Goal: Task Accomplishment & Management: Manage account settings

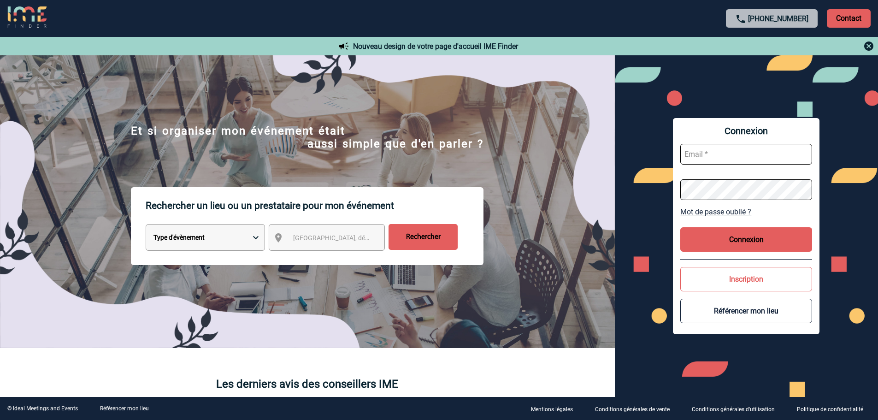
click at [716, 151] on input "text" at bounding box center [746, 154] width 132 height 21
type input "[EMAIL_ADDRESS][DOMAIN_NAME]"
click at [747, 217] on div "Connexion [EMAIL_ADDRESS][DOMAIN_NAME] Mot de passe oublié ? Connexion Inscript…" at bounding box center [746, 226] width 147 height 216
click at [746, 213] on link "Mot de passe oublié ?" at bounding box center [746, 211] width 132 height 9
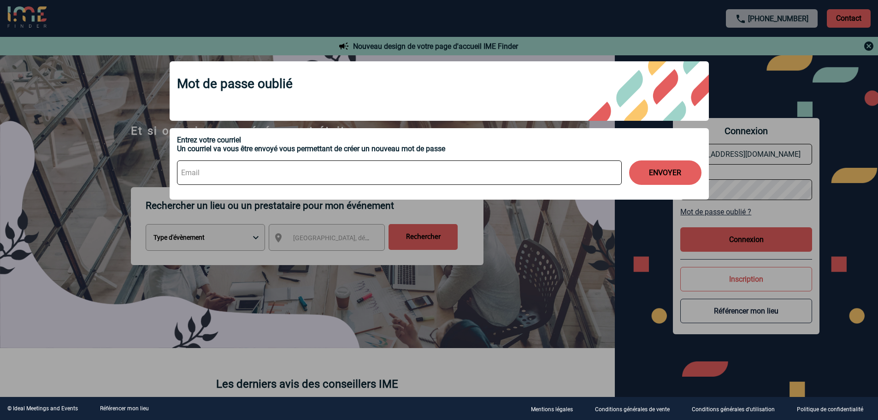
click at [260, 175] on input at bounding box center [399, 172] width 445 height 24
type input "[EMAIL_ADDRESS][DOMAIN_NAME]"
click at [649, 168] on button "ENVOYER" at bounding box center [665, 172] width 72 height 24
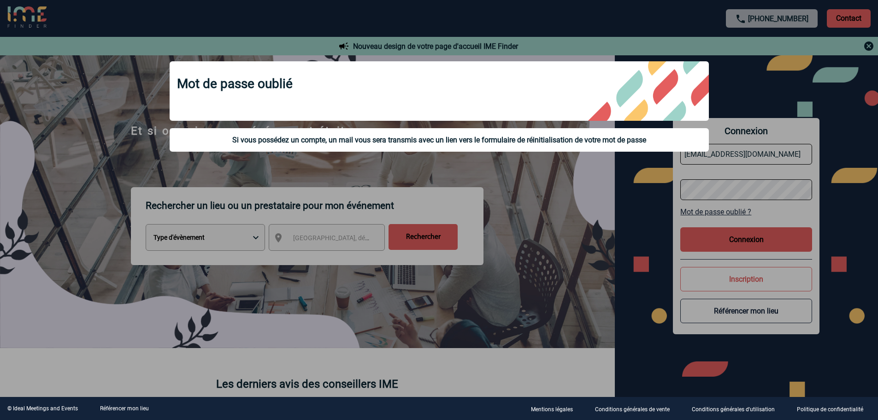
click at [375, 152] on div "Mot de passe oublié Si vous possédez un compte, un mail vous sera transmis avec…" at bounding box center [439, 108] width 562 height 116
drag, startPoint x: 374, startPoint y: 142, endPoint x: 372, endPoint y: 129, distance: 13.6
click at [374, 141] on div "Si vous possédez un compte, un mail vous sera transmis avec un lien vers le for…" at bounding box center [439, 139] width 524 height 9
